Goal: Task Accomplishment & Management: Use online tool/utility

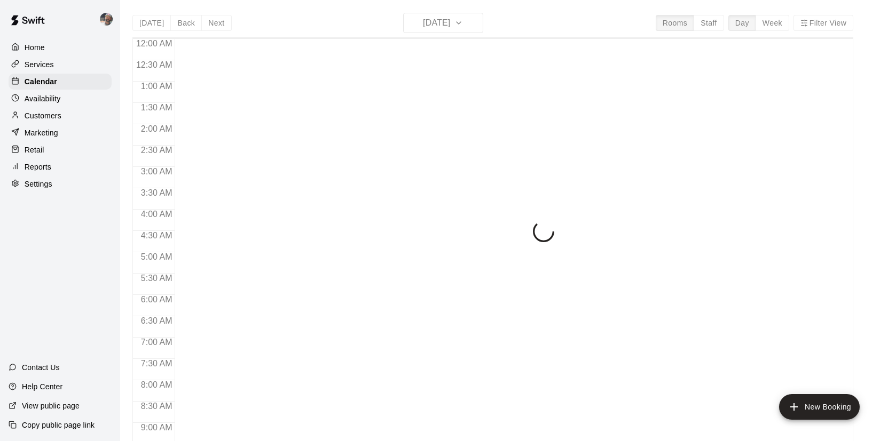
scroll to position [410, 0]
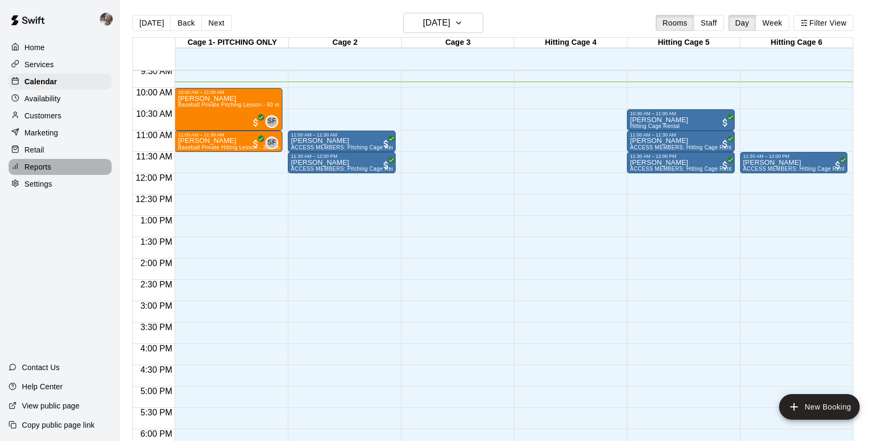
click at [44, 171] on p "Reports" at bounding box center [38, 167] width 27 height 11
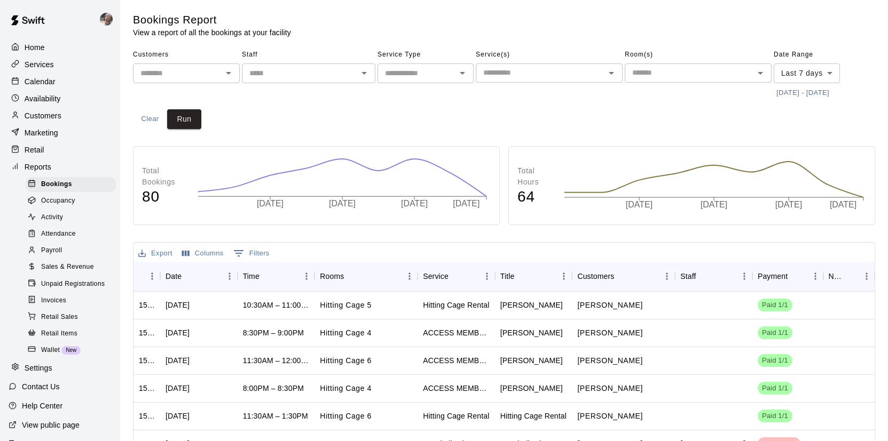
click at [70, 250] on div "Payroll" at bounding box center [71, 250] width 90 height 15
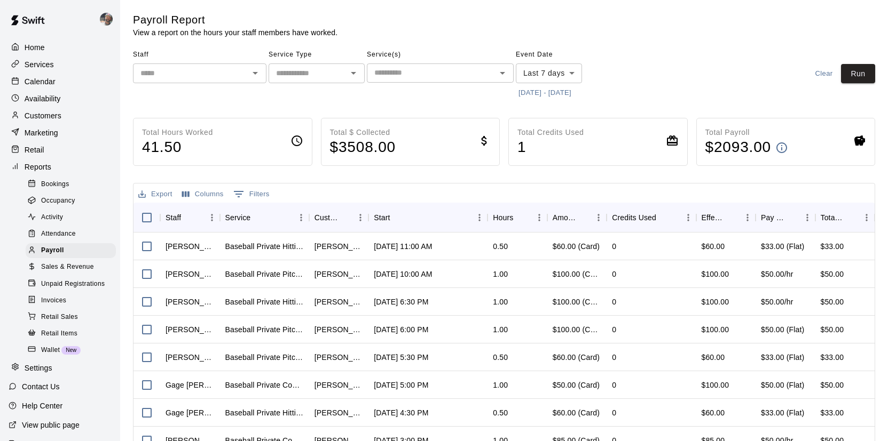
click at [256, 77] on icon "Open" at bounding box center [255, 73] width 13 height 13
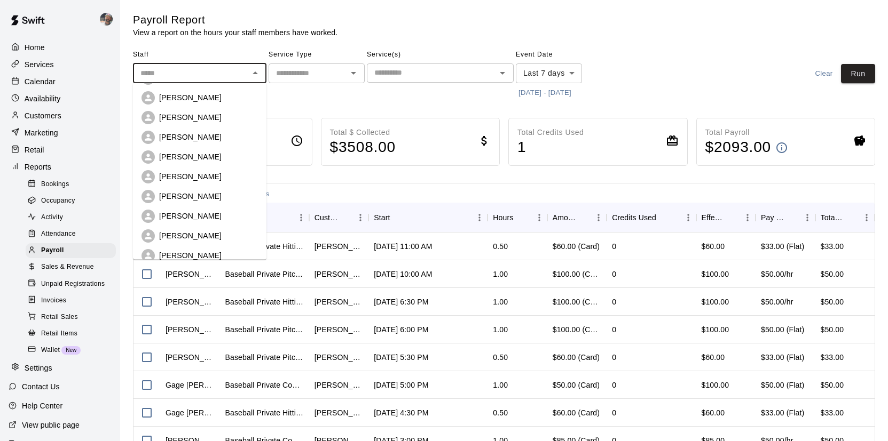
scroll to position [113, 0]
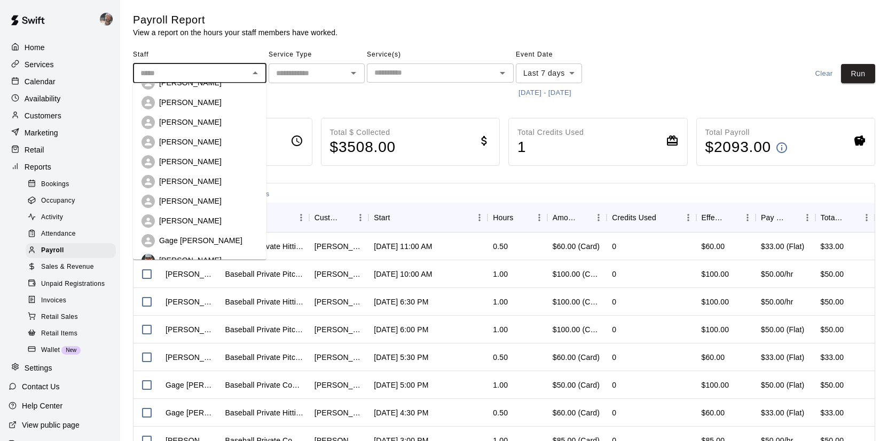
click at [202, 215] on div "[PERSON_NAME]" at bounding box center [199, 221] width 116 height 13
type input "**********"
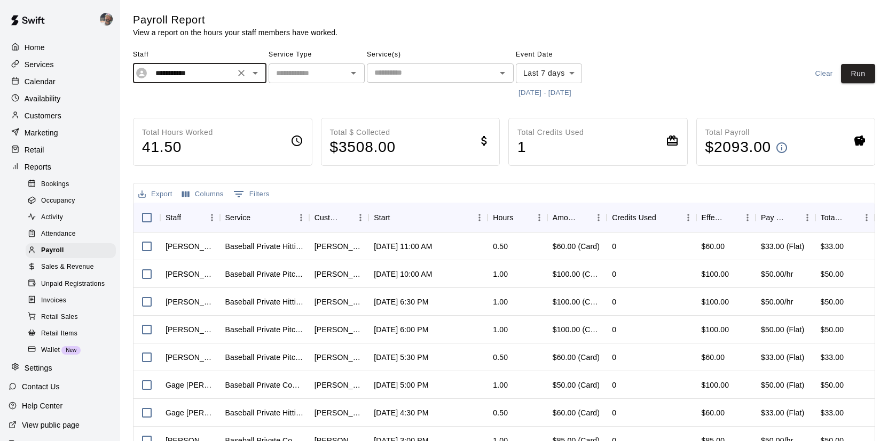
click at [574, 90] on button "[DATE] - [DATE]" at bounding box center [545, 93] width 58 height 17
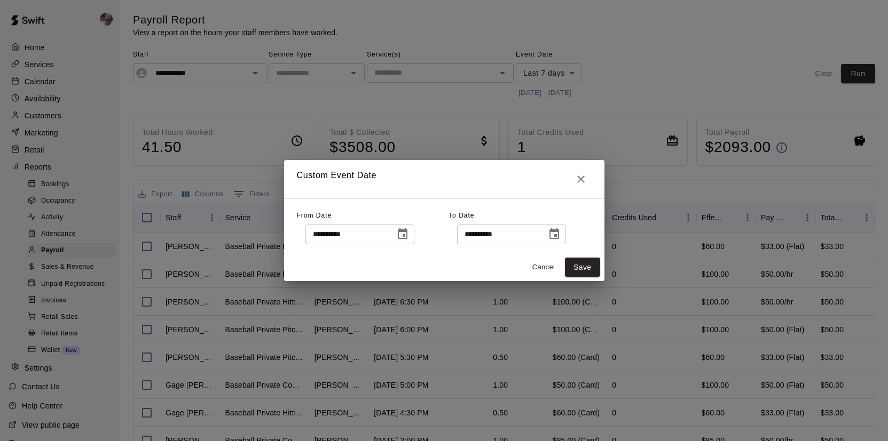
click at [401, 231] on icon "Choose date, selected date is Oct 4, 2025" at bounding box center [403, 233] width 10 height 11
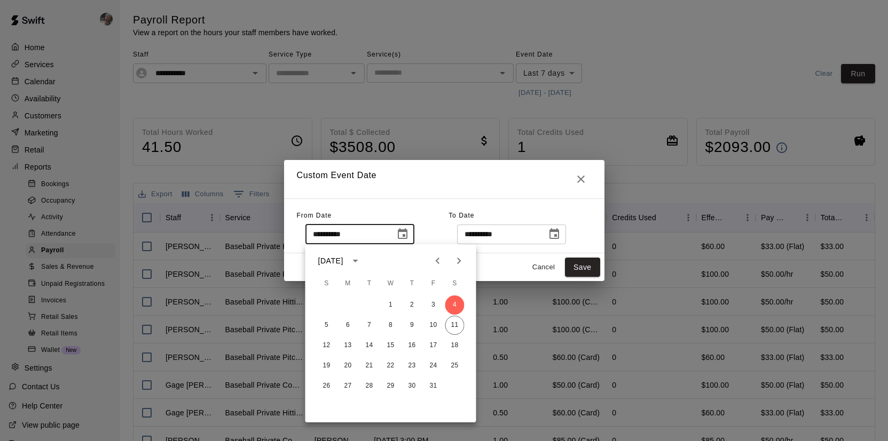
click at [487, 171] on h2 "Custom Event Date" at bounding box center [444, 179] width 320 height 38
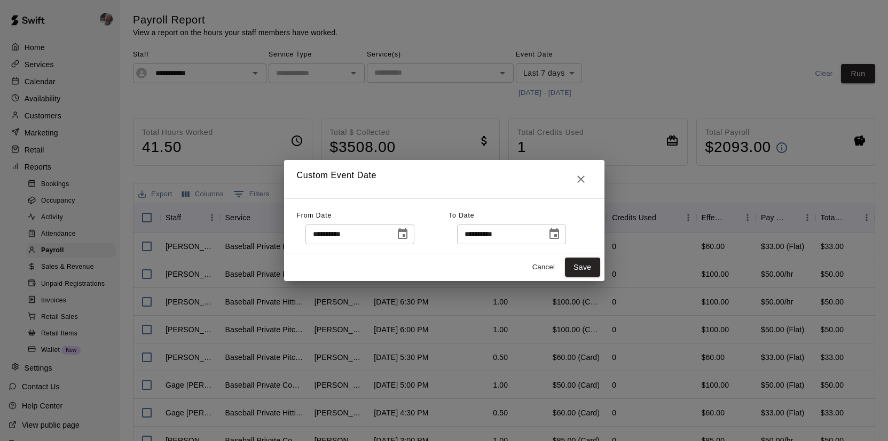
click at [554, 227] on button "Choose date, selected date is Oct 11, 2025" at bounding box center [553, 234] width 21 height 21
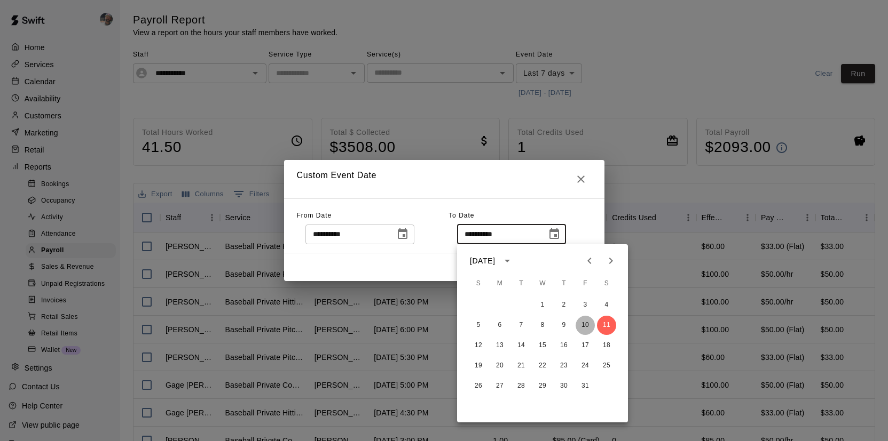
click at [586, 322] on button "10" at bounding box center [584, 325] width 19 height 19
type input "**********"
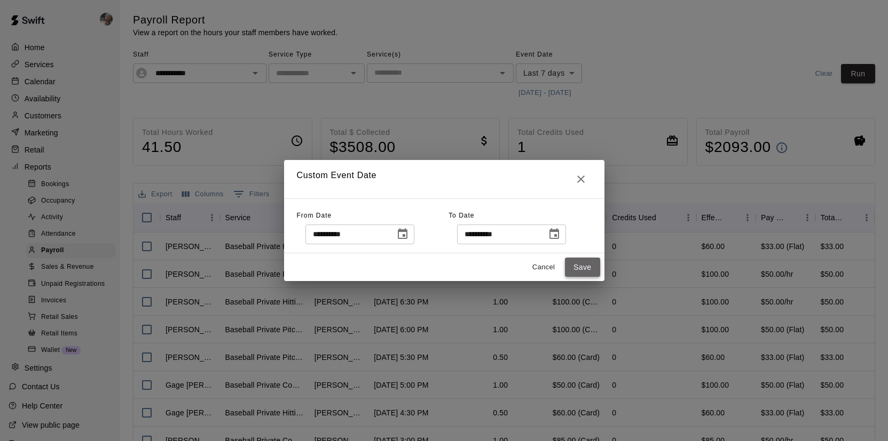
click at [577, 270] on button "Save" at bounding box center [582, 268] width 35 height 20
type input "******"
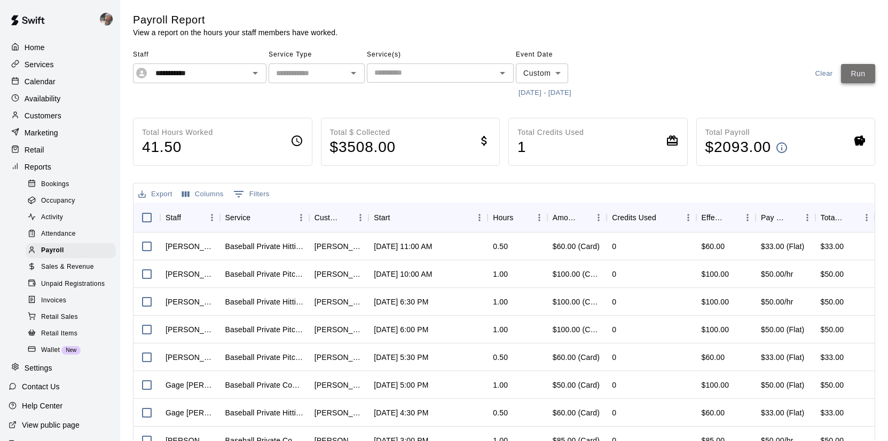
click at [855, 77] on button "Run" at bounding box center [858, 74] width 34 height 20
click at [252, 69] on icon "Open" at bounding box center [255, 73] width 13 height 13
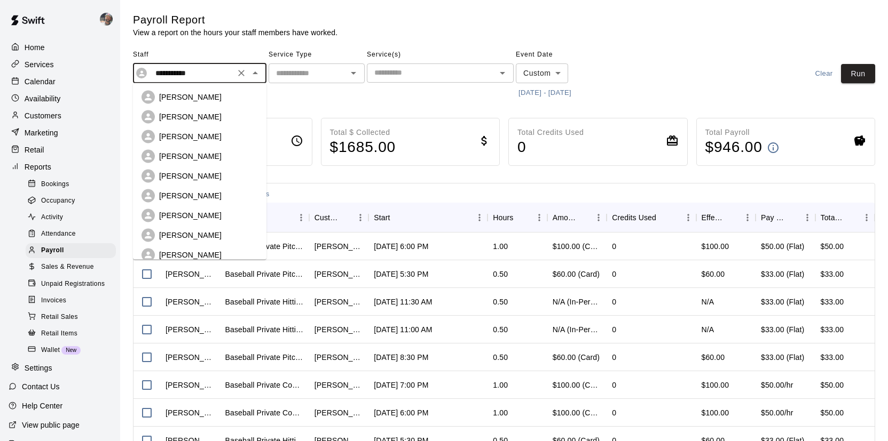
scroll to position [168, 0]
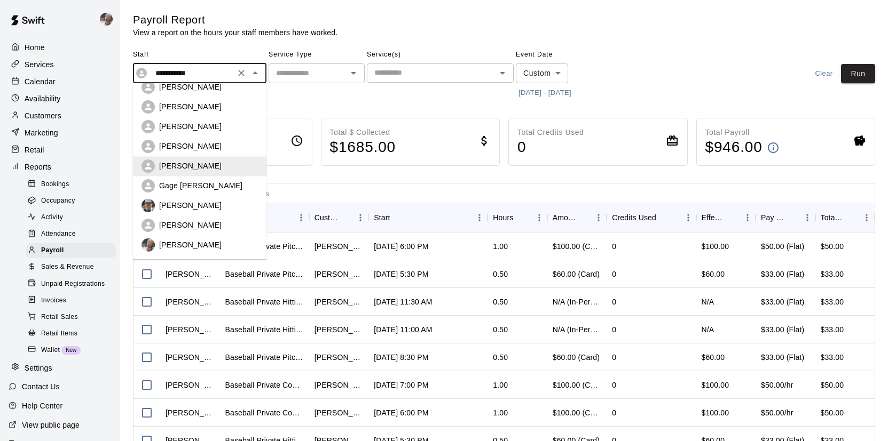
click at [211, 181] on div "Gage [PERSON_NAME]" at bounding box center [208, 186] width 99 height 11
type input "**********"
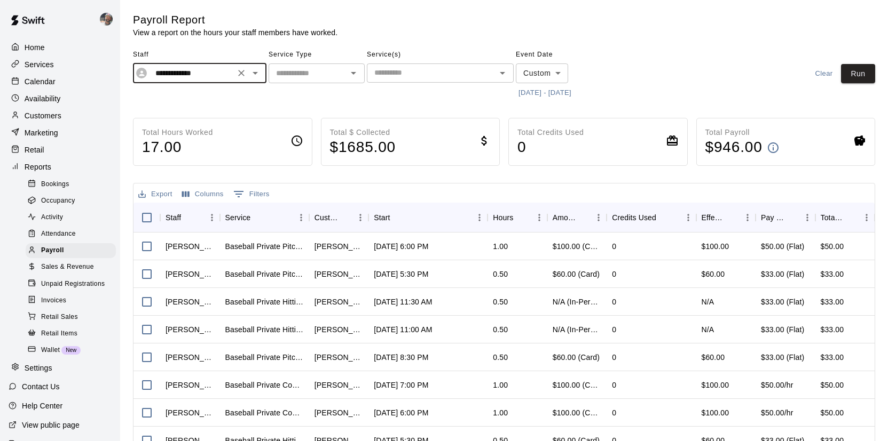
click at [544, 96] on button "[DATE] - [DATE]" at bounding box center [545, 93] width 58 height 17
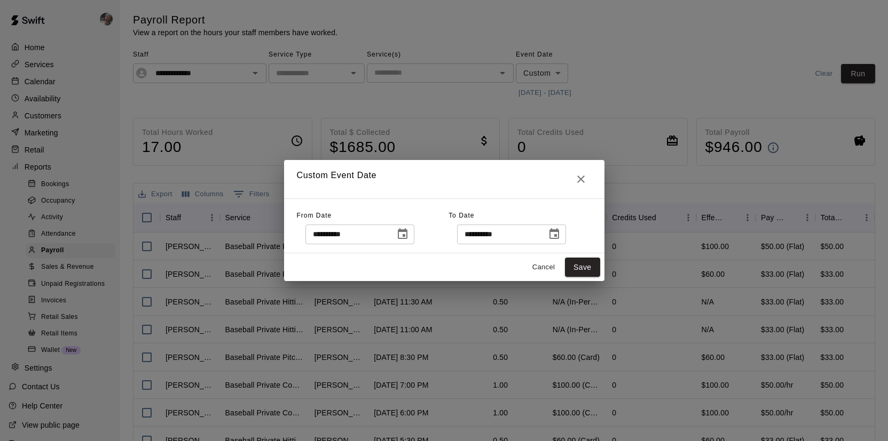
click at [402, 231] on icon "Choose date, selected date is Oct 4, 2025" at bounding box center [403, 233] width 10 height 11
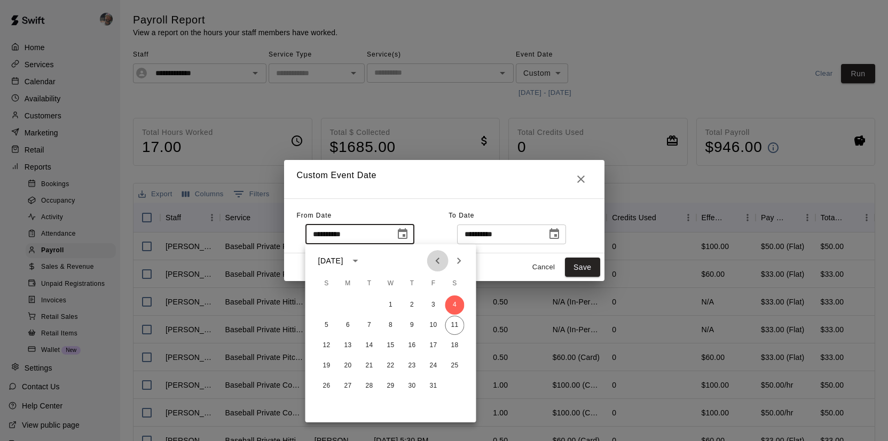
click at [439, 261] on icon "Previous month" at bounding box center [437, 261] width 13 height 13
click at [455, 367] on button "27" at bounding box center [454, 366] width 19 height 19
type input "**********"
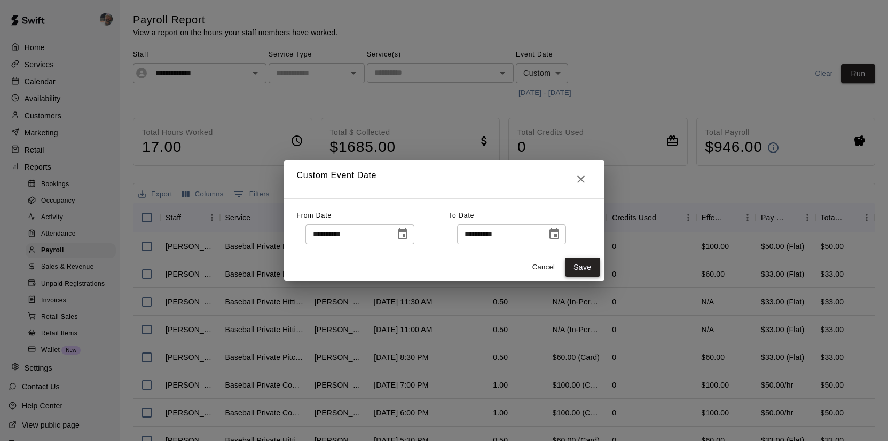
click at [586, 271] on button "Save" at bounding box center [582, 268] width 35 height 20
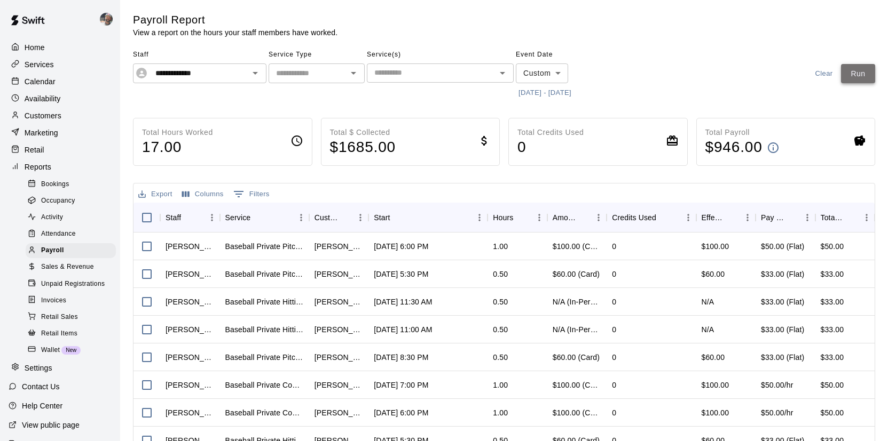
click at [860, 75] on button "Run" at bounding box center [858, 74] width 34 height 20
click at [249, 67] on icon "Open" at bounding box center [255, 73] width 13 height 13
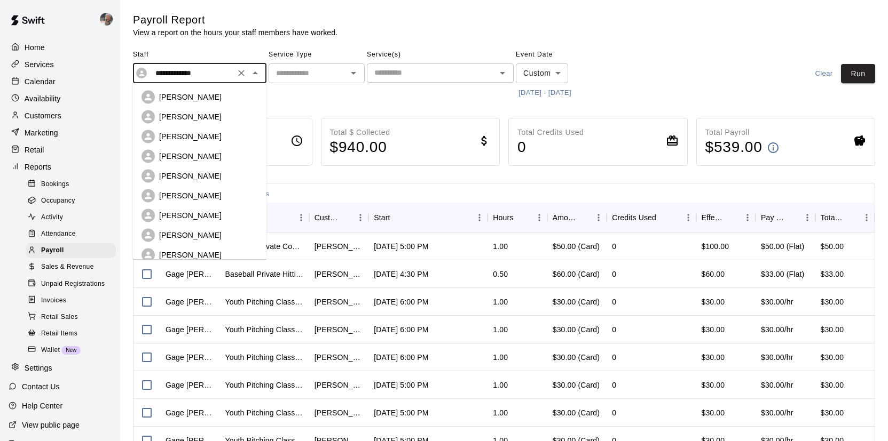
scroll to position [104, 0]
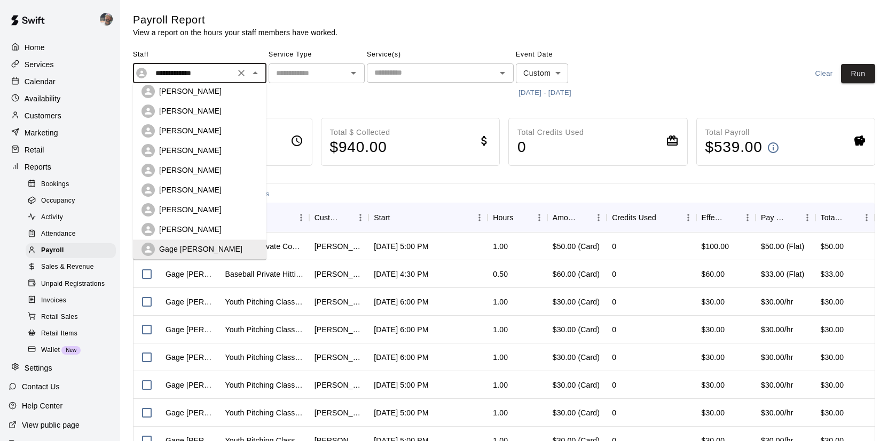
click at [222, 215] on p "[PERSON_NAME]" at bounding box center [190, 210] width 62 height 11
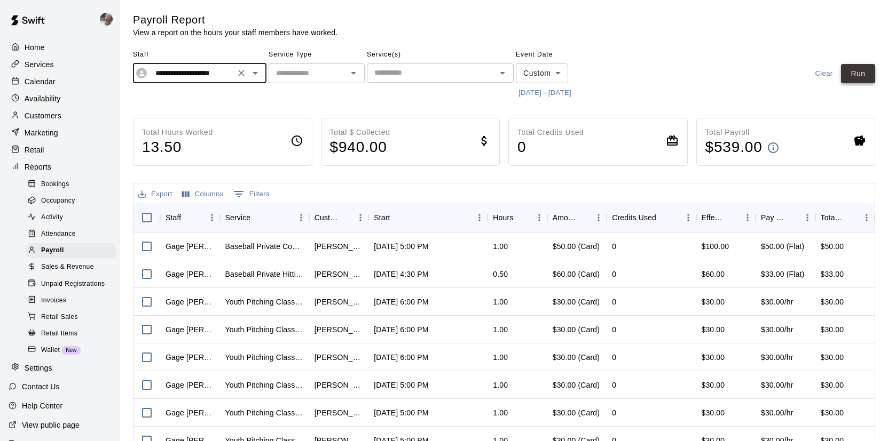
click at [858, 73] on button "Run" at bounding box center [858, 74] width 34 height 20
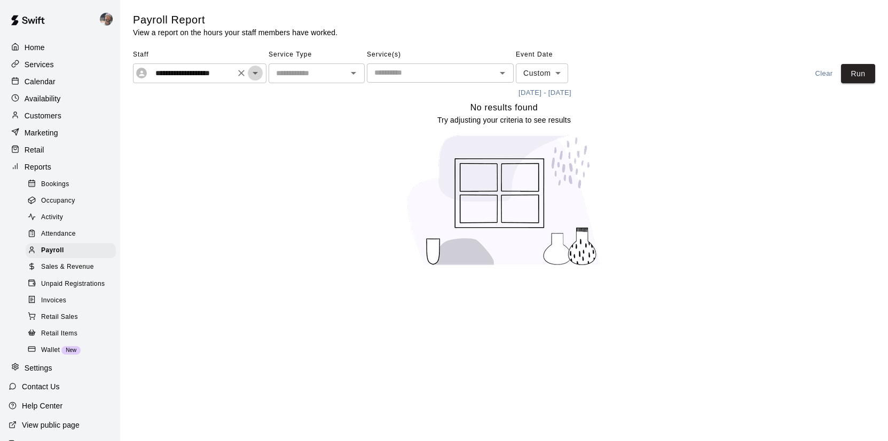
click at [260, 75] on icon "Open" at bounding box center [255, 73] width 13 height 13
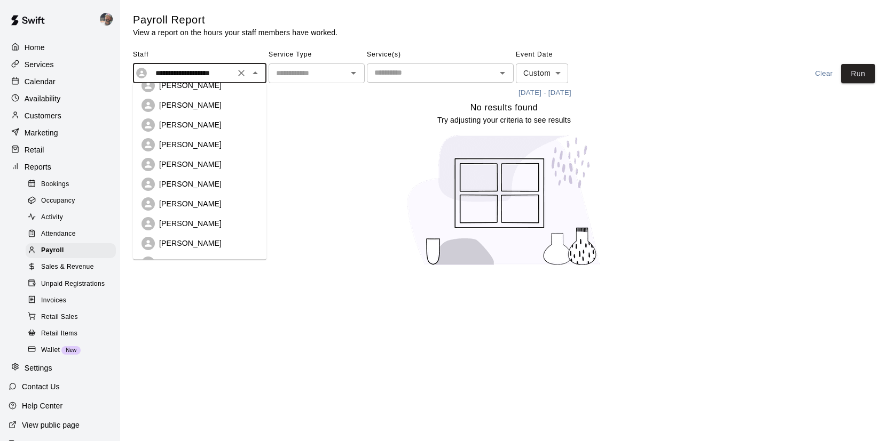
scroll to position [23, 0]
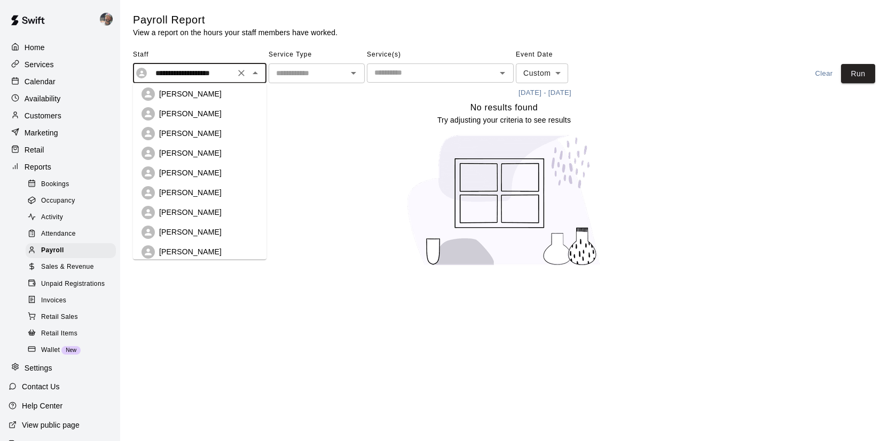
click at [215, 149] on div "[PERSON_NAME]" at bounding box center [208, 153] width 99 height 11
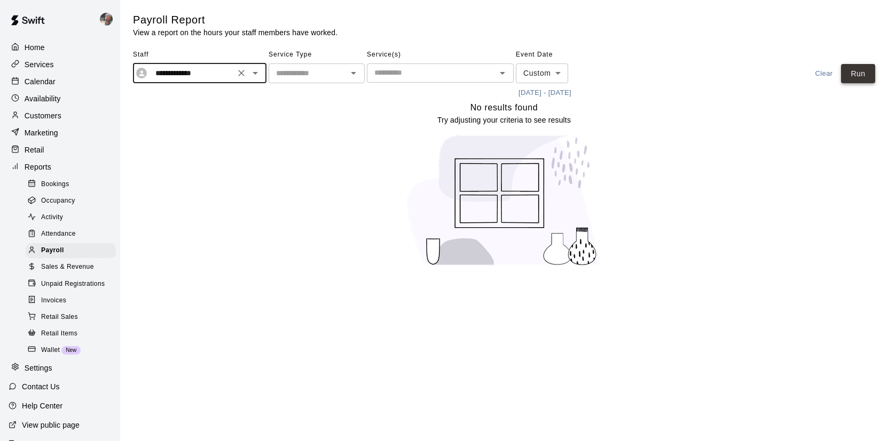
click at [860, 71] on button "Run" at bounding box center [858, 74] width 34 height 20
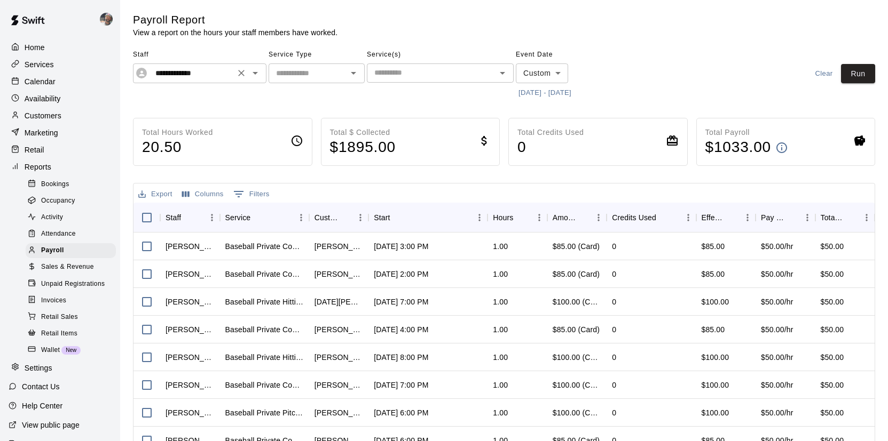
click at [259, 72] on icon "Open" at bounding box center [255, 73] width 13 height 13
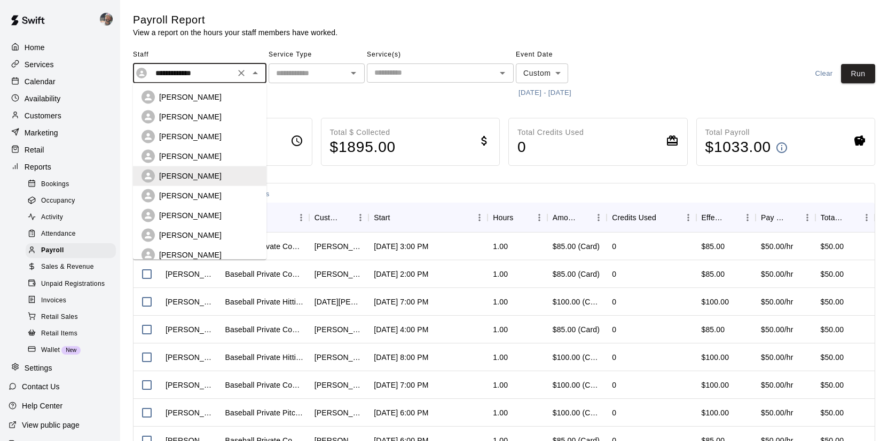
click at [224, 151] on div "[PERSON_NAME]" at bounding box center [199, 156] width 116 height 13
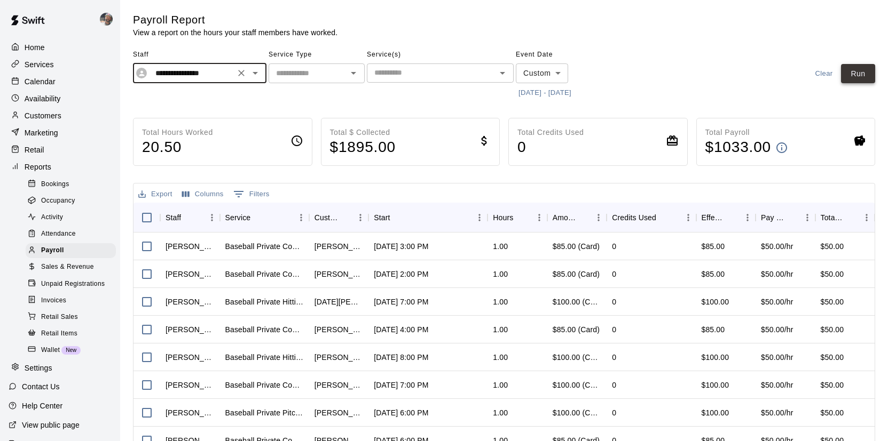
click at [844, 74] on button "Run" at bounding box center [858, 74] width 34 height 20
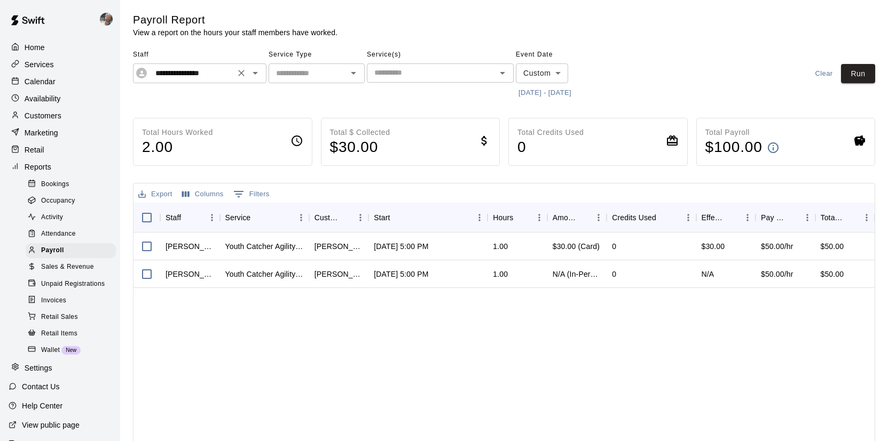
click at [253, 74] on icon "Open" at bounding box center [255, 73] width 13 height 13
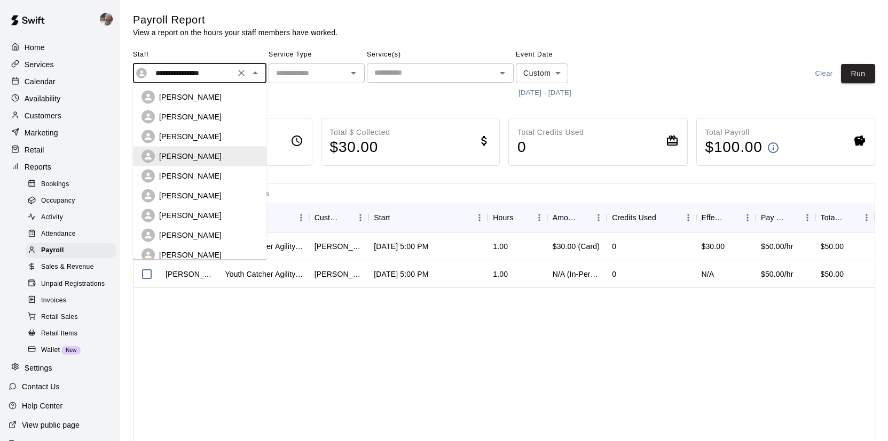
click at [235, 131] on div "[PERSON_NAME]" at bounding box center [208, 136] width 99 height 11
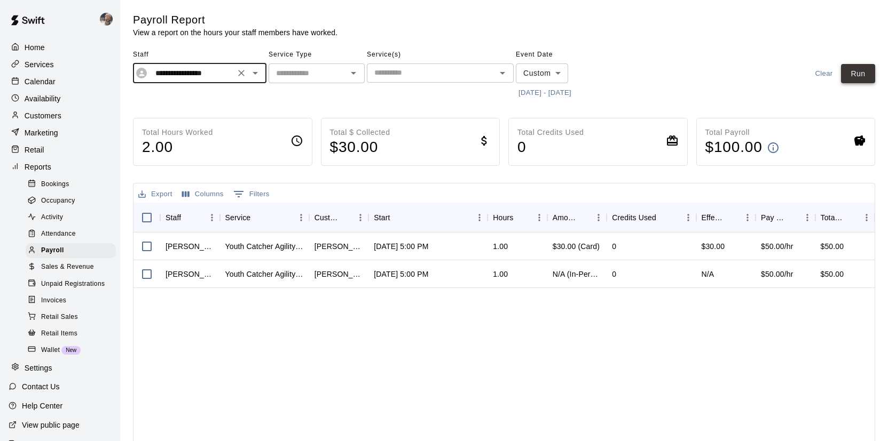
click at [873, 70] on button "Run" at bounding box center [858, 74] width 34 height 20
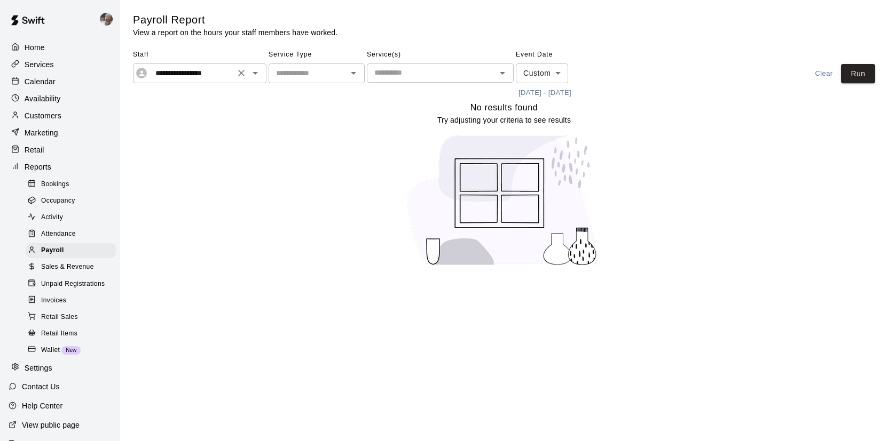
click at [256, 72] on icon "Open" at bounding box center [255, 73] width 13 height 13
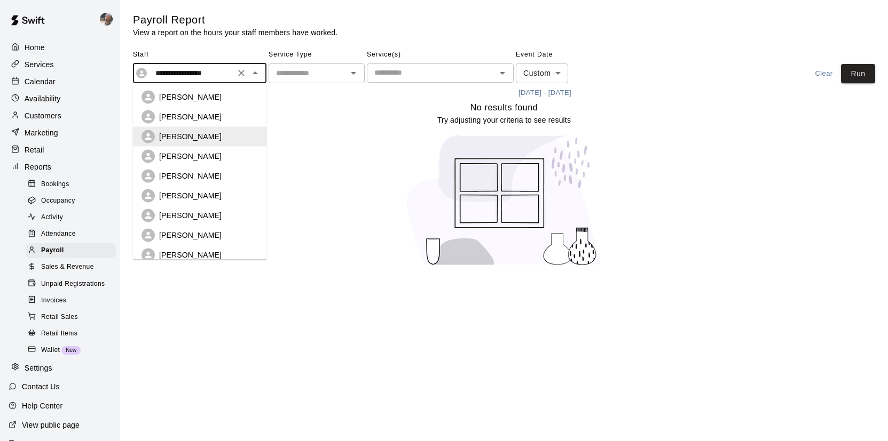
click at [230, 114] on div "[PERSON_NAME]" at bounding box center [208, 117] width 99 height 11
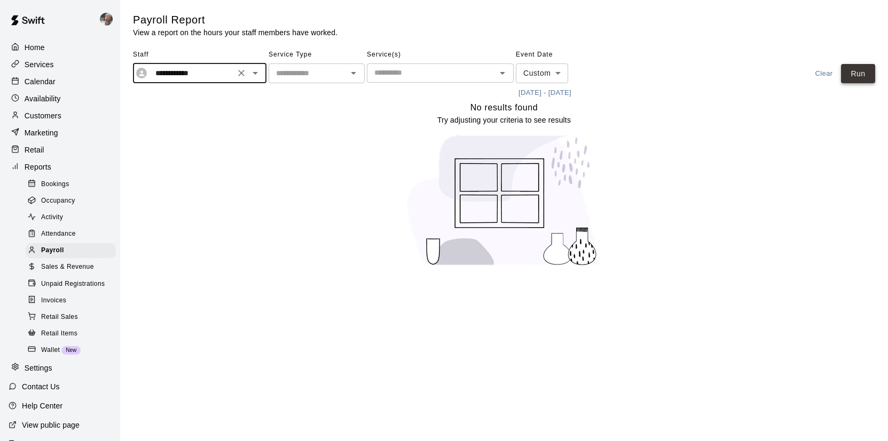
click at [867, 74] on button "Run" at bounding box center [858, 74] width 34 height 20
click at [256, 75] on icon "Open" at bounding box center [255, 73] width 13 height 13
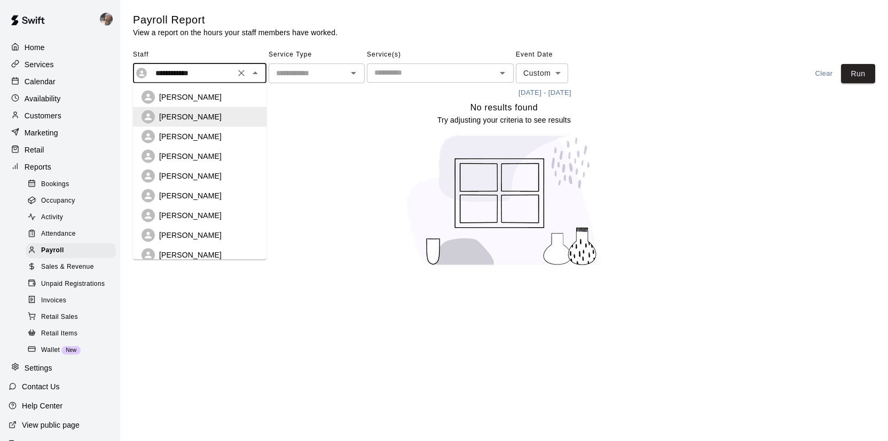
click at [241, 97] on div "[PERSON_NAME]" at bounding box center [208, 97] width 99 height 11
type input "**********"
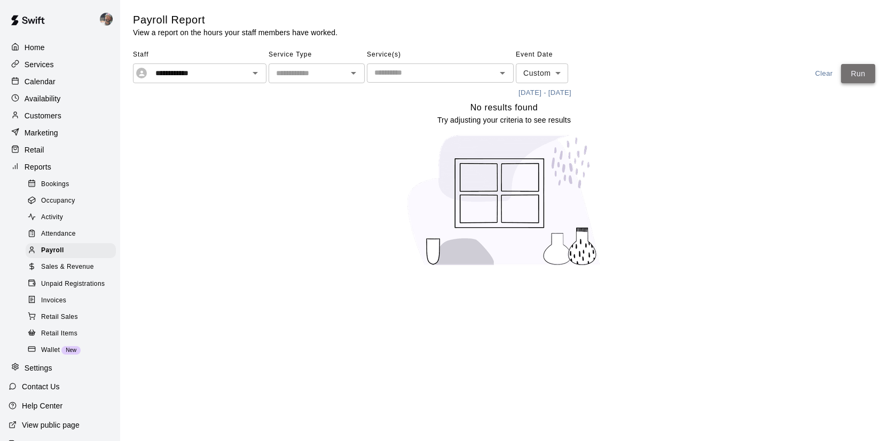
click at [858, 76] on button "Run" at bounding box center [858, 74] width 34 height 20
